Goal: Task Accomplishment & Management: Manage account settings

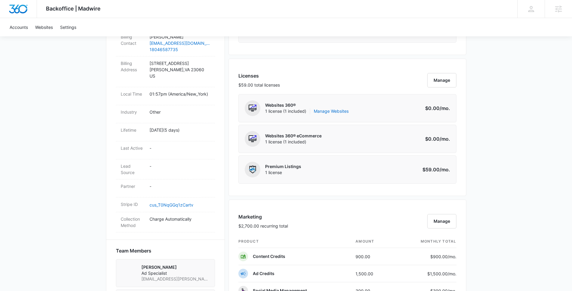
scroll to position [335, 0]
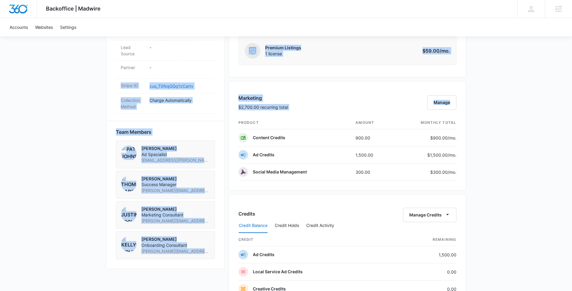
drag, startPoint x: 221, startPoint y: 78, endPoint x: 492, endPoint y: 186, distance: 292.1
click at [492, 186] on div "Backoffice | Madwire Apps Settings Thomas Baron [EMAIL_ADDRESS][PERSON_NAME][DO…" at bounding box center [286, 130] width 572 height 931
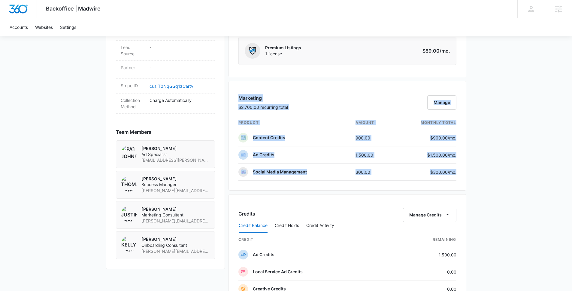
drag, startPoint x: 492, startPoint y: 186, endPoint x: 241, endPoint y: 96, distance: 267.1
click at [241, 96] on div "Backoffice | Madwire Apps Settings Thomas Baron [EMAIL_ADDRESS][PERSON_NAME][DO…" at bounding box center [286, 130] width 572 height 931
click at [241, 96] on h3 "Marketing" at bounding box center [263, 97] width 50 height 7
drag, startPoint x: 241, startPoint y: 96, endPoint x: 468, endPoint y: 183, distance: 243.4
click at [468, 183] on div "Backoffice | Madwire Apps Settings Thomas Baron [EMAIL_ADDRESS][PERSON_NAME][DO…" at bounding box center [286, 130] width 572 height 931
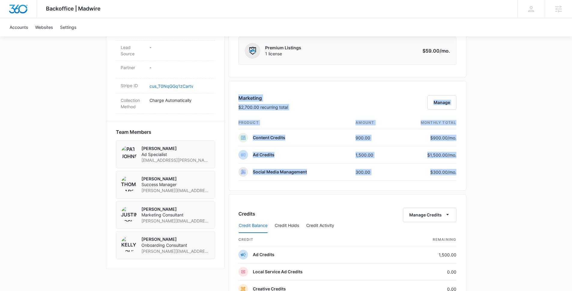
click at [468, 183] on div "Backoffice | Madwire Apps Settings Thomas Baron [EMAIL_ADDRESS][PERSON_NAME][DO…" at bounding box center [286, 130] width 572 height 931
drag, startPoint x: 468, startPoint y: 183, endPoint x: 255, endPoint y: 92, distance: 231.6
click at [255, 92] on div "Backoffice | Madwire Apps Settings Thomas Baron [EMAIL_ADDRESS][PERSON_NAME][DO…" at bounding box center [286, 130] width 572 height 931
click at [255, 92] on div "Marketing $2,700.00 recurring total Manage product amount monthly total Content…" at bounding box center [348, 136] width 238 height 110
drag, startPoint x: 255, startPoint y: 92, endPoint x: 472, endPoint y: 177, distance: 232.6
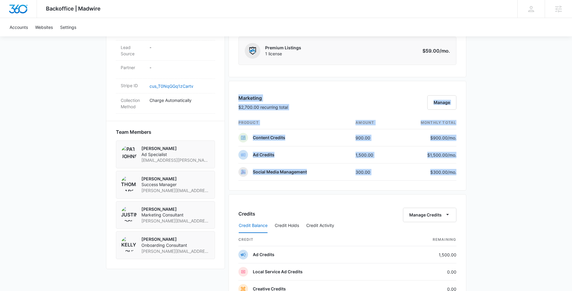
click at [472, 177] on div "Backoffice | Madwire Apps Settings Thomas Baron [EMAIL_ADDRESS][PERSON_NAME][DO…" at bounding box center [286, 130] width 572 height 931
drag, startPoint x: 472, startPoint y: 177, endPoint x: 258, endPoint y: 95, distance: 228.7
click at [258, 95] on div "Backoffice | Madwire Apps Settings Thomas Baron [EMAIL_ADDRESS][PERSON_NAME][DO…" at bounding box center [286, 130] width 572 height 931
click at [258, 95] on h3 "Marketing" at bounding box center [263, 97] width 50 height 7
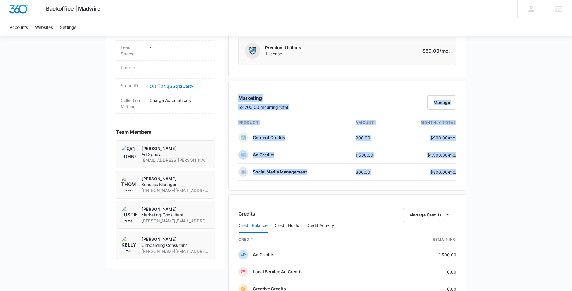
drag, startPoint x: 258, startPoint y: 95, endPoint x: 481, endPoint y: 176, distance: 237.5
click at [481, 176] on div "Backoffice | Madwire Apps Settings Thomas Baron [EMAIL_ADDRESS][PERSON_NAME][DO…" at bounding box center [286, 130] width 572 height 931
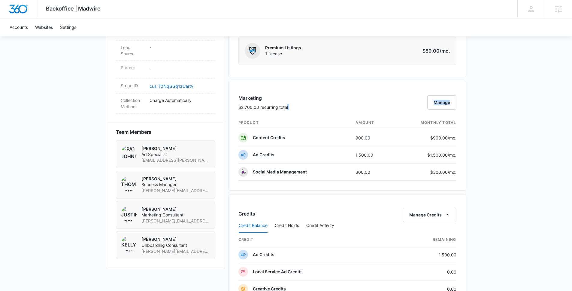
drag, startPoint x: 481, startPoint y: 176, endPoint x: 270, endPoint y: 92, distance: 227.2
click at [286, 105] on div "Backoffice | Madwire Apps Settings Thomas Baron [EMAIL_ADDRESS][PERSON_NAME][DO…" at bounding box center [286, 130] width 572 height 931
drag, startPoint x: 270, startPoint y: 92, endPoint x: 265, endPoint y: 89, distance: 5.6
click at [265, 89] on div "Marketing $2,700.00 recurring total Manage product amount monthly total Content…" at bounding box center [348, 136] width 238 height 110
